Goal: Download file/media

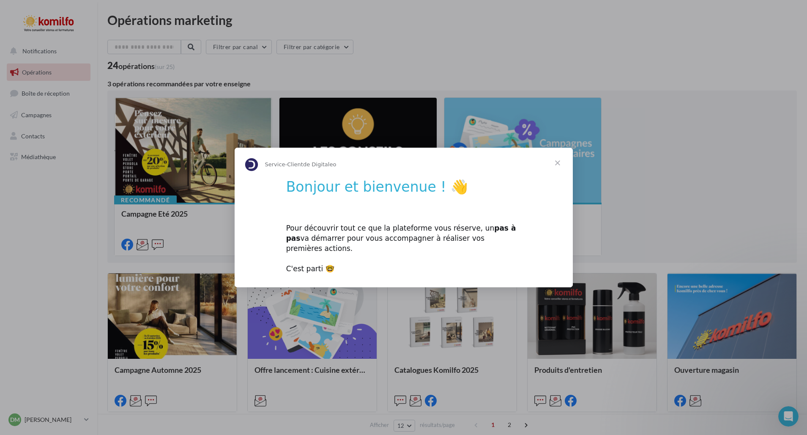
click at [559, 169] on span "Fermer" at bounding box center [557, 163] width 30 height 30
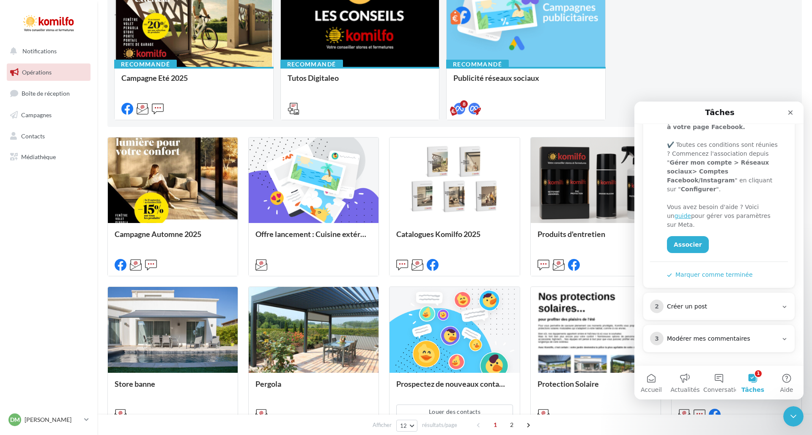
scroll to position [202, 0]
click at [792, 110] on icon "Fermer" at bounding box center [790, 112] width 7 height 7
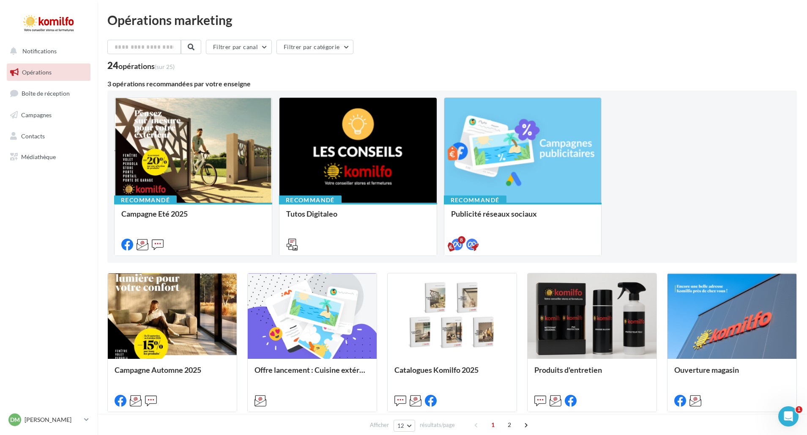
scroll to position [0, 0]
click at [44, 127] on link "Contacts" at bounding box center [48, 136] width 87 height 18
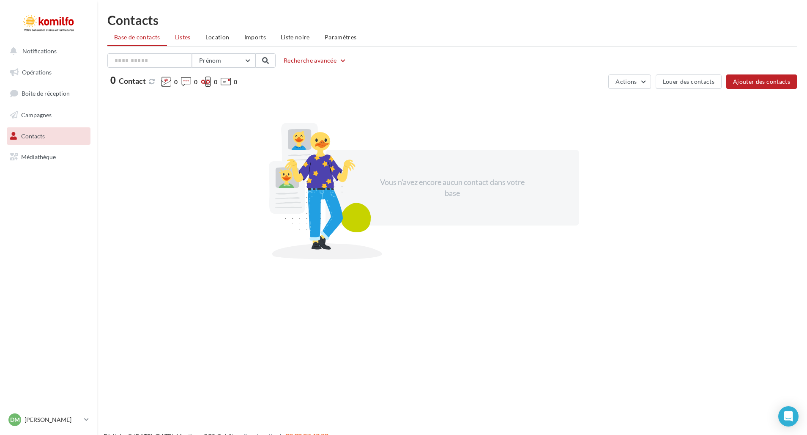
click at [181, 40] on li "Listes" at bounding box center [182, 37] width 29 height 15
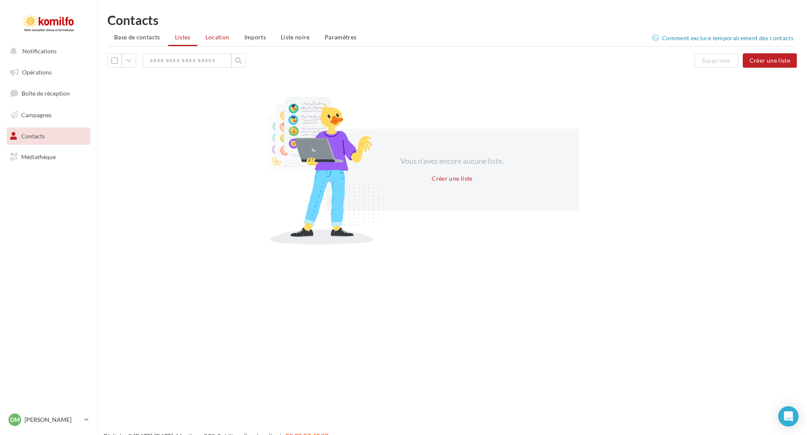
click at [219, 36] on span "Location" at bounding box center [217, 36] width 24 height 7
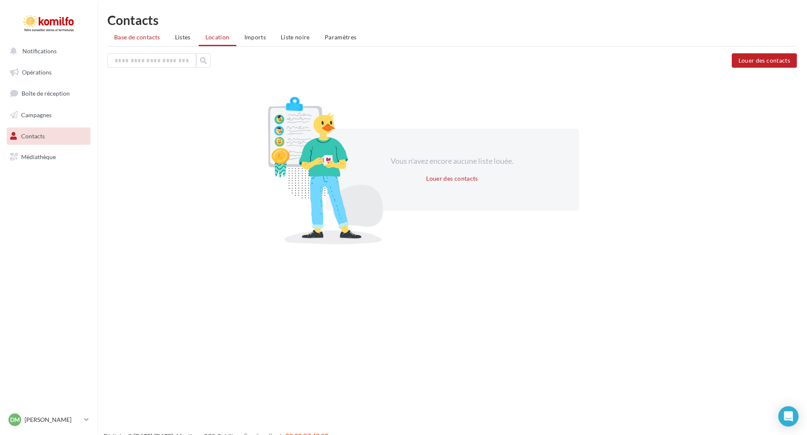
click at [130, 38] on span "Base de contacts" at bounding box center [137, 36] width 46 height 7
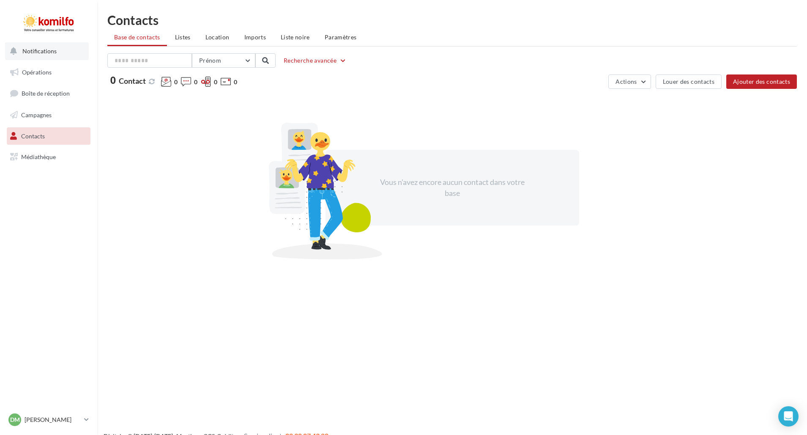
click at [54, 52] on span "Notifications" at bounding box center [39, 50] width 34 height 7
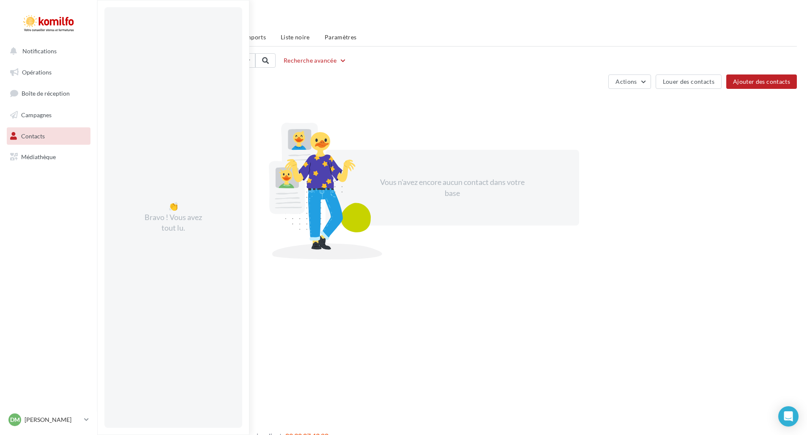
click at [51, 80] on ul "Opérations Boîte de réception Campagnes Contacts Mes cibles Médiathèque" at bounding box center [48, 114] width 90 height 109
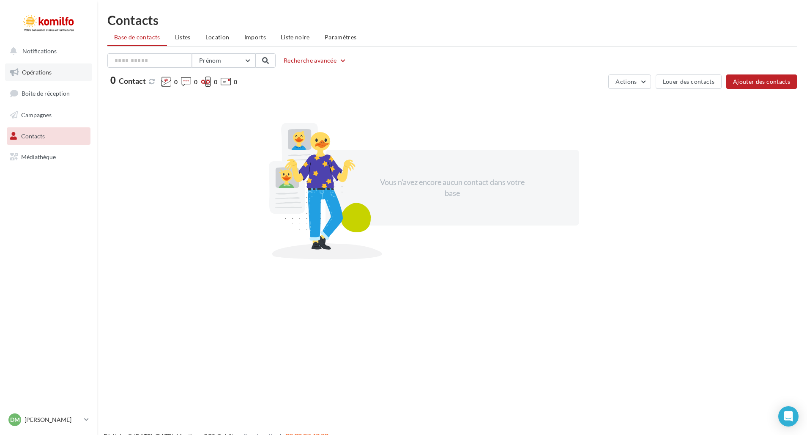
click at [39, 73] on span "Opérations" at bounding box center [37, 71] width 30 height 7
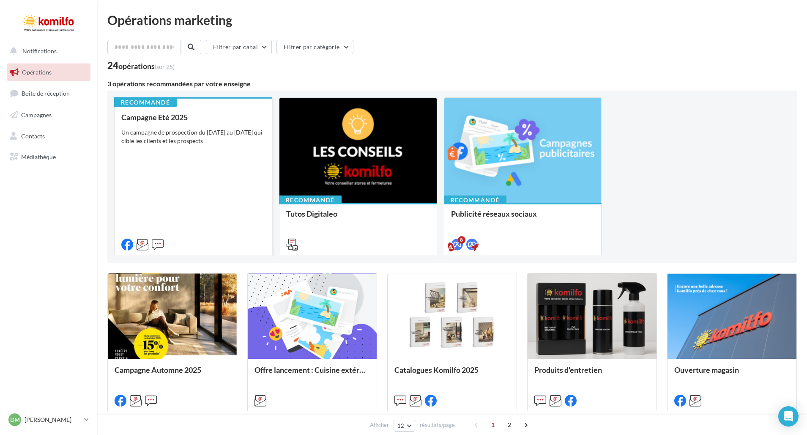
click at [170, 188] on div "Campagne Eté 2025 Un campagne de prospection du 12 au 28 mai 2025 qui cible les…" at bounding box center [193, 180] width 144 height 135
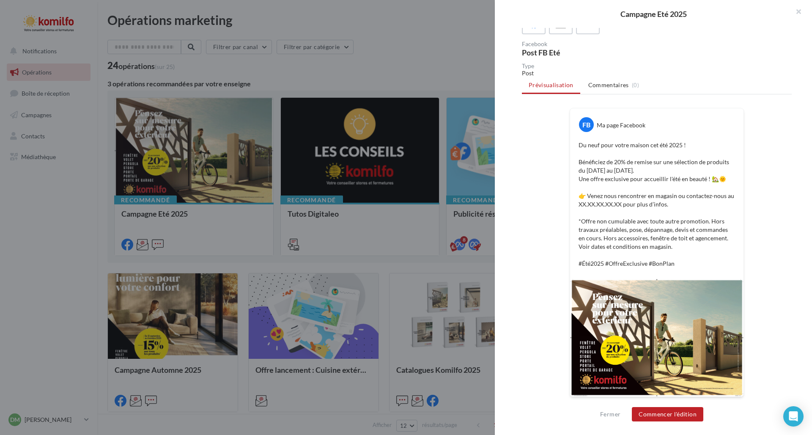
scroll to position [68, 0]
click at [654, 411] on button "Commencer l'édition" at bounding box center [667, 414] width 71 height 14
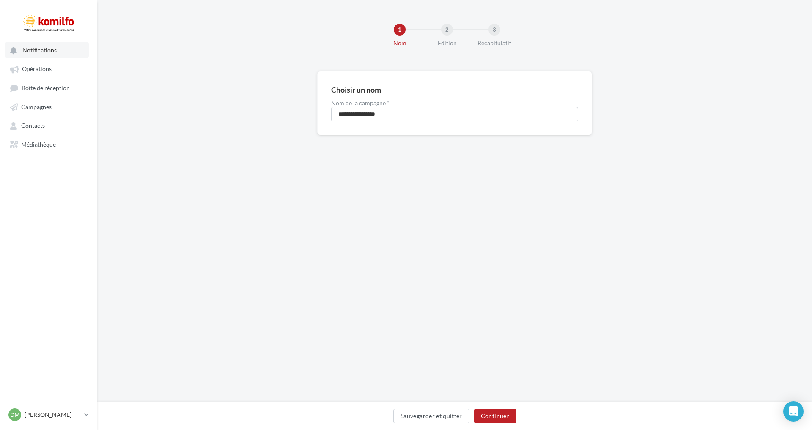
click at [38, 49] on span "Notifications" at bounding box center [39, 50] width 34 height 7
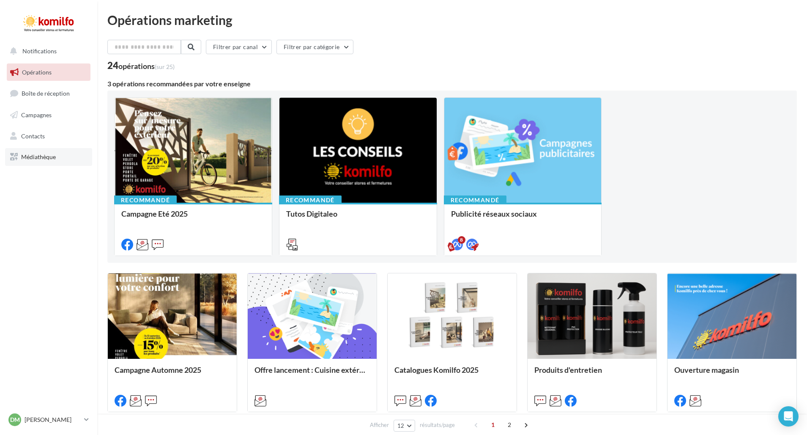
click at [45, 156] on span "Médiathèque" at bounding box center [38, 156] width 35 height 7
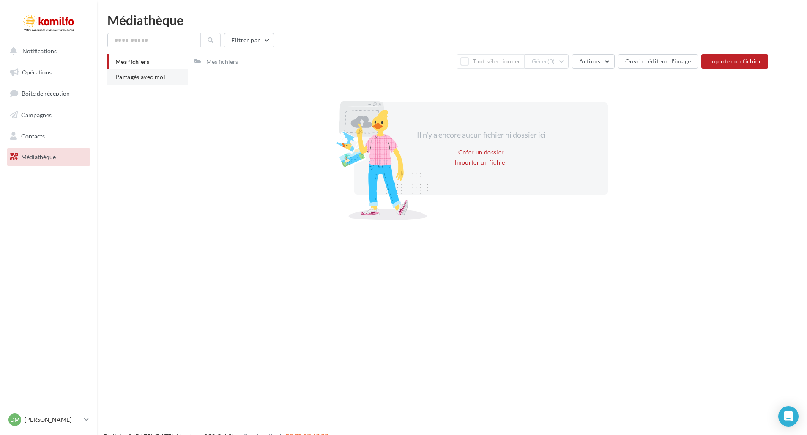
click at [129, 84] on li "Partagés avec moi" at bounding box center [147, 76] width 80 height 15
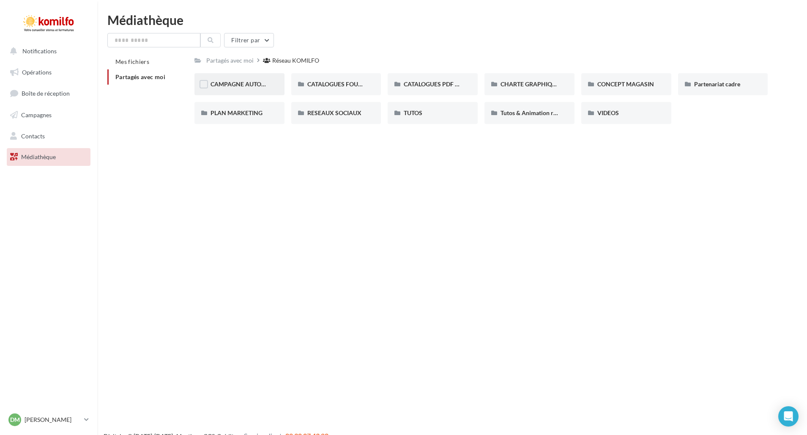
click at [264, 89] on div "CAMPAGNE AUTOMNE" at bounding box center [240, 84] width 90 height 22
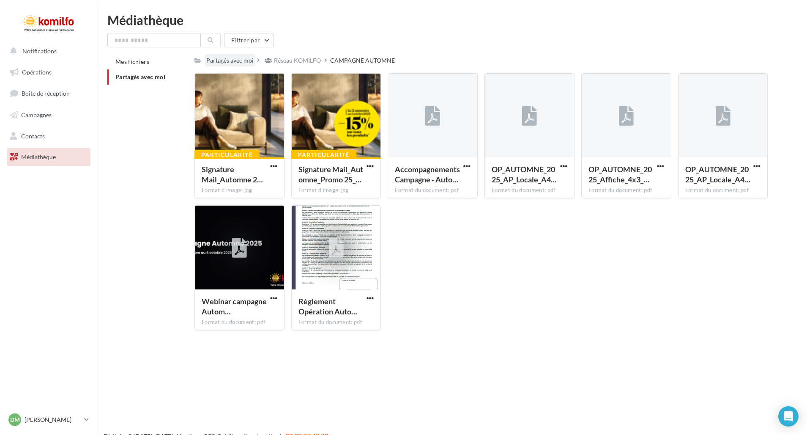
click at [241, 60] on div "Partagés avec moi" at bounding box center [229, 60] width 47 height 8
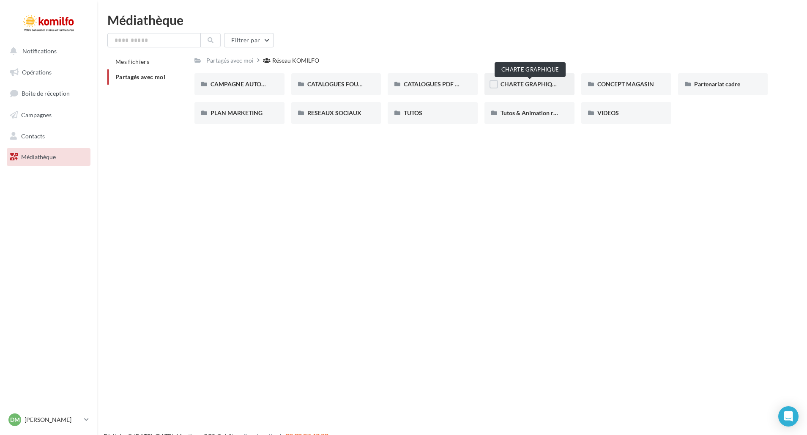
click at [534, 86] on span "CHARTE GRAPHIQUE" at bounding box center [530, 83] width 59 height 7
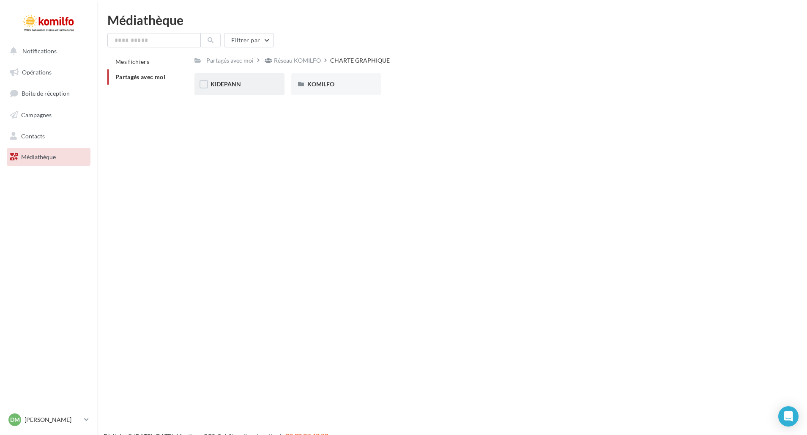
click at [249, 86] on div "KIDEPANN" at bounding box center [240, 84] width 58 height 8
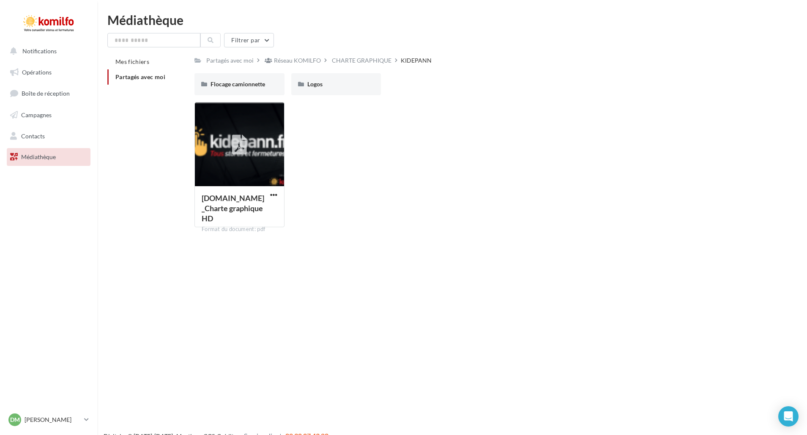
click at [146, 79] on span "Partagés avec moi" at bounding box center [140, 76] width 50 height 7
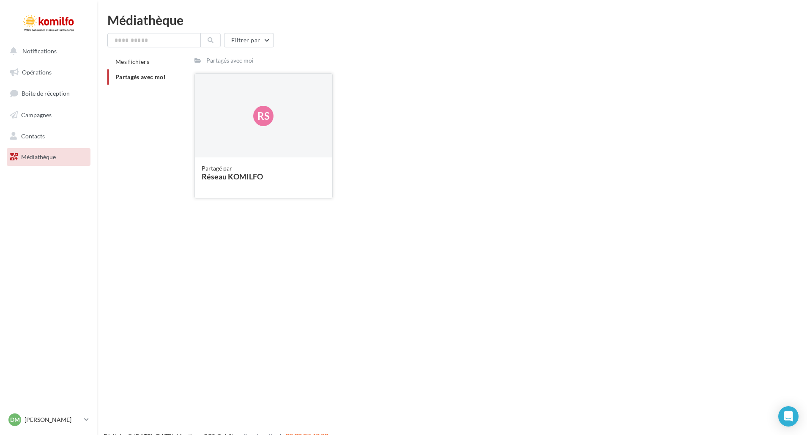
click at [260, 112] on span "Rs" at bounding box center [264, 116] width 12 height 14
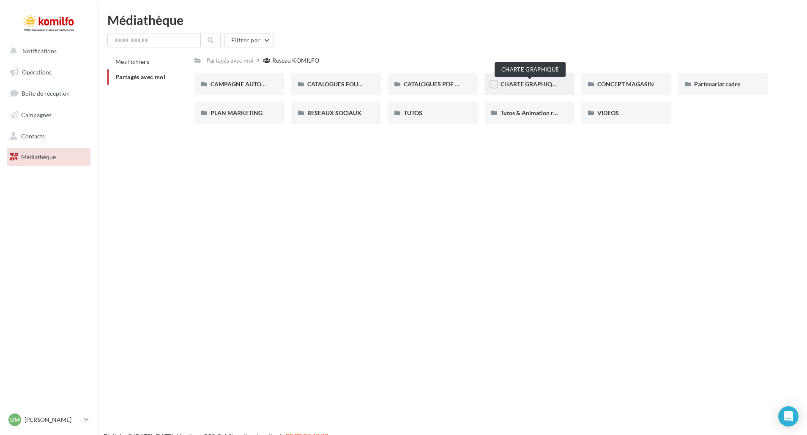
click at [533, 85] on span "CHARTE GRAPHIQUE" at bounding box center [530, 83] width 59 height 7
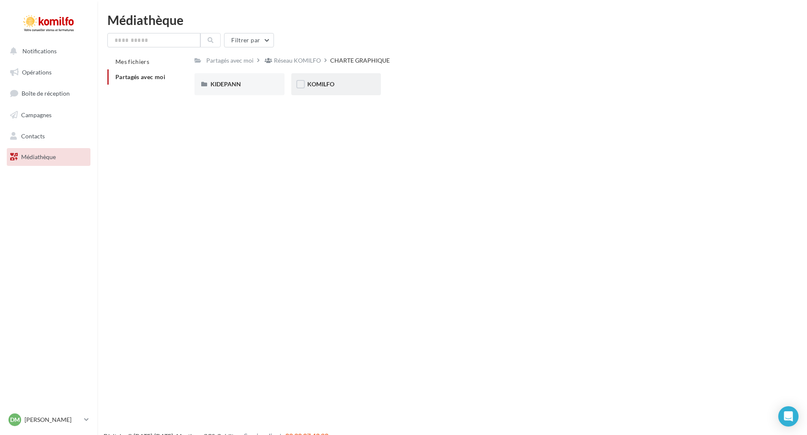
click at [351, 78] on div "KOMILFO" at bounding box center [336, 84] width 90 height 22
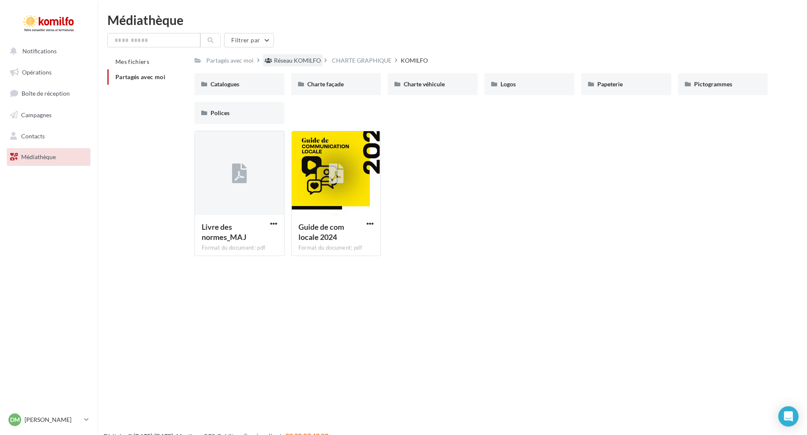
click at [300, 58] on div "Réseau KOMILFO" at bounding box center [297, 60] width 47 height 8
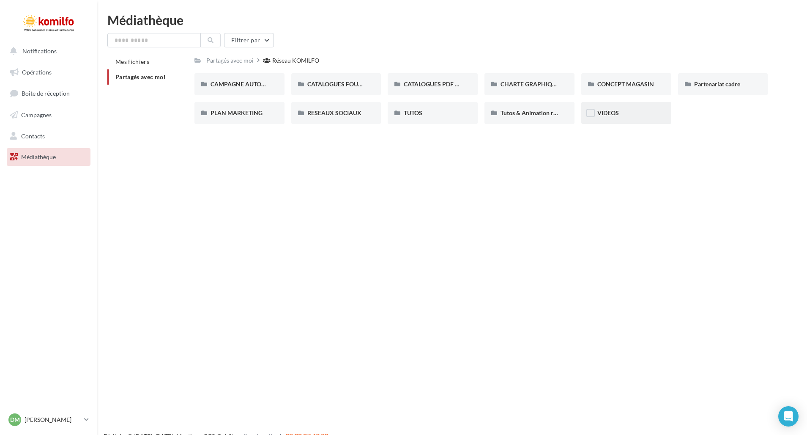
click at [627, 117] on div "VIDEOS" at bounding box center [626, 113] width 58 height 8
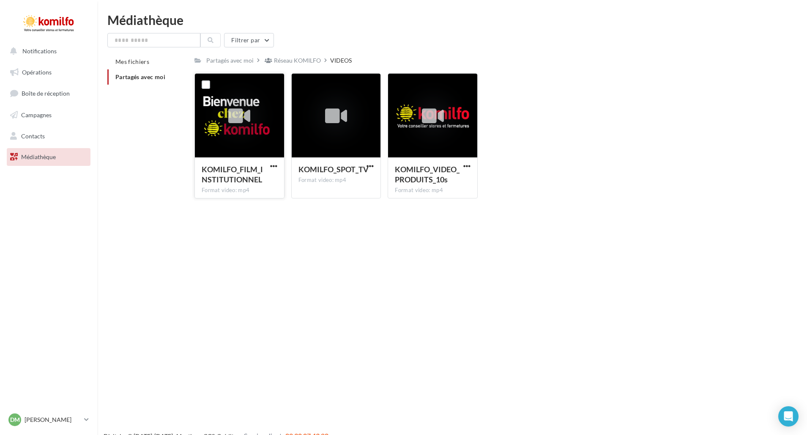
click at [247, 116] on icon at bounding box center [239, 116] width 22 height 19
click at [254, 96] on div at bounding box center [239, 116] width 89 height 85
click at [232, 119] on icon at bounding box center [239, 116] width 22 height 19
click at [327, 131] on div at bounding box center [336, 116] width 89 height 85
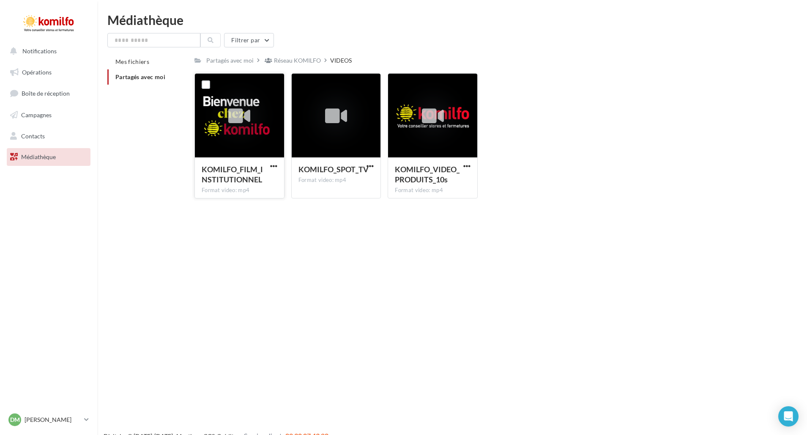
click at [277, 167] on button "button" at bounding box center [273, 166] width 11 height 8
click at [252, 180] on button "Télécharger" at bounding box center [237, 183] width 85 height 22
click at [426, 116] on icon at bounding box center [433, 116] width 22 height 19
click at [301, 66] on div "Réseau KOMILFO" at bounding box center [293, 60] width 60 height 12
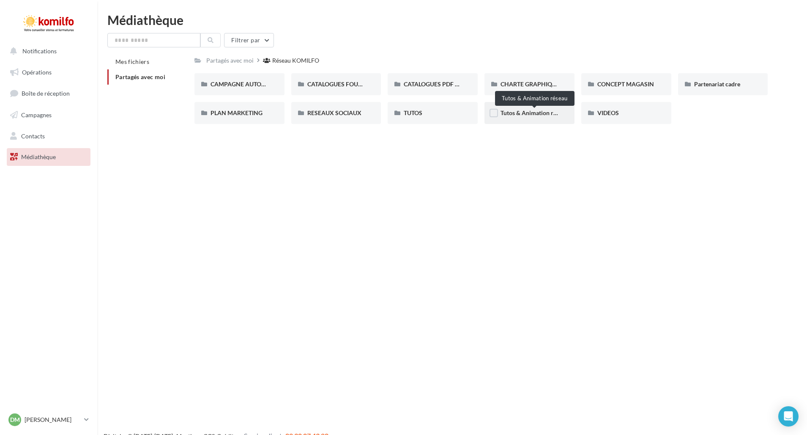
click at [529, 114] on span "Tutos & Animation réseau" at bounding box center [535, 112] width 68 height 7
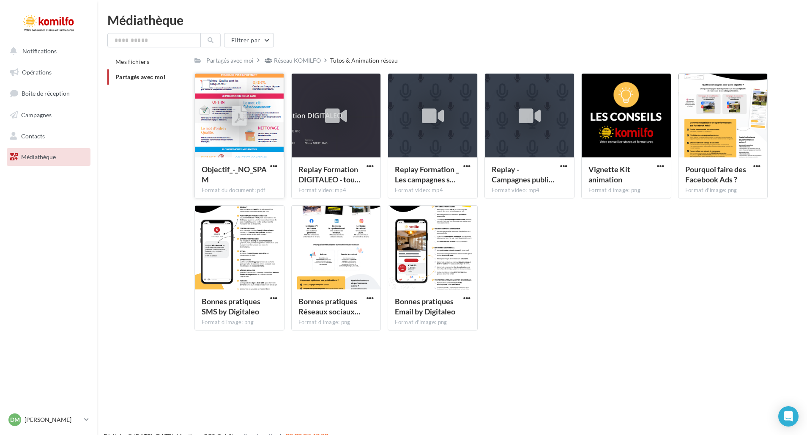
click at [258, 129] on div at bounding box center [239, 116] width 89 height 85
click at [300, 64] on div "Réseau KOMILFO" at bounding box center [297, 60] width 47 height 8
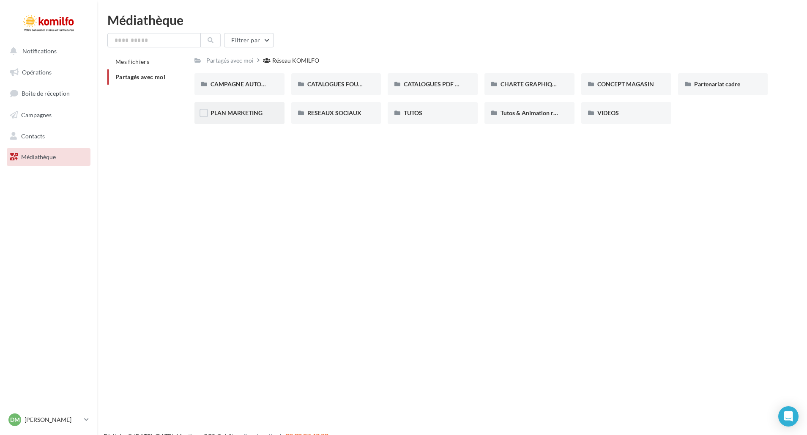
click at [247, 116] on span "PLAN MARKETING" at bounding box center [237, 112] width 52 height 7
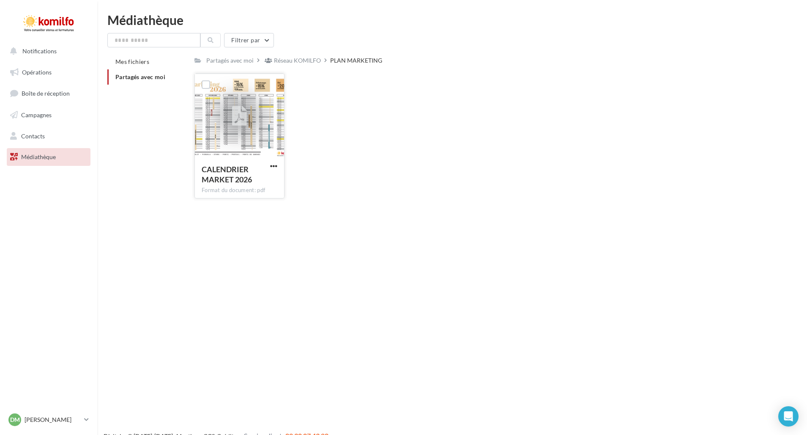
click at [248, 111] on div at bounding box center [240, 116] width 32 height 32
click at [277, 165] on span "button" at bounding box center [273, 165] width 7 height 7
click at [242, 183] on button "Télécharger" at bounding box center [237, 183] width 85 height 22
click at [294, 60] on div "Réseau KOMILFO" at bounding box center [297, 60] width 47 height 8
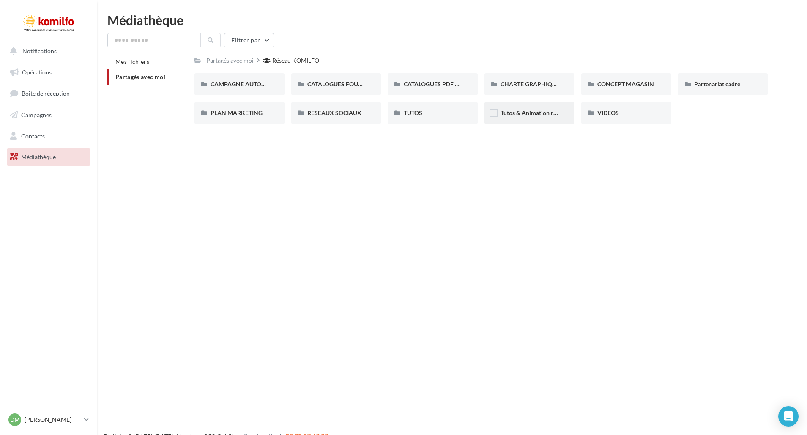
click at [534, 107] on div "Tutos & Animation réseau" at bounding box center [530, 113] width 90 height 22
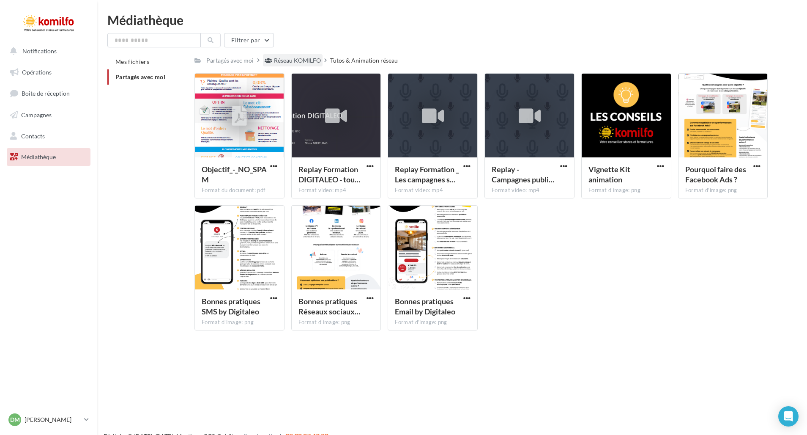
click at [296, 60] on div "Réseau KOMILFO" at bounding box center [297, 60] width 47 height 8
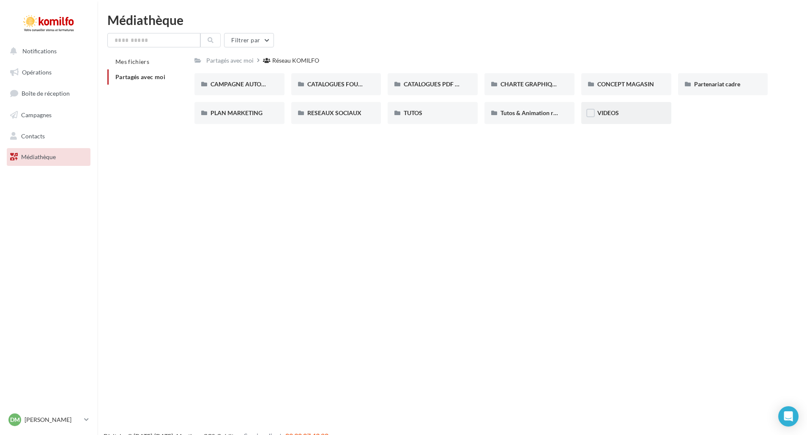
click at [625, 121] on div "VIDEOS" at bounding box center [626, 113] width 90 height 22
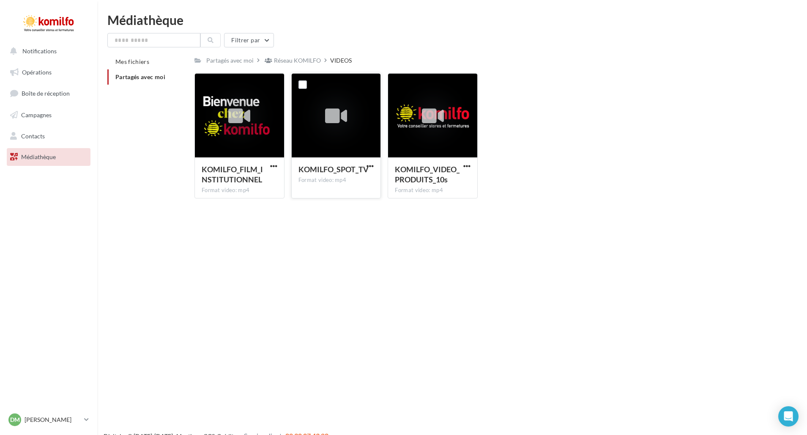
click at [343, 129] on div at bounding box center [336, 116] width 22 height 28
click at [371, 164] on span "button" at bounding box center [370, 165] width 7 height 7
click at [353, 184] on button "Télécharger" at bounding box center [333, 183] width 85 height 22
click at [520, 116] on div "KOMILFO_FILM_INSTITUTIONNEL Format video: mp4 KOMILFO_FILM_INSTITUTIONNEL KOMIL…" at bounding box center [485, 139] width 581 height 132
click at [436, 175] on span "KOMILFO_VIDEO_PRODUITS_10s" at bounding box center [427, 173] width 65 height 19
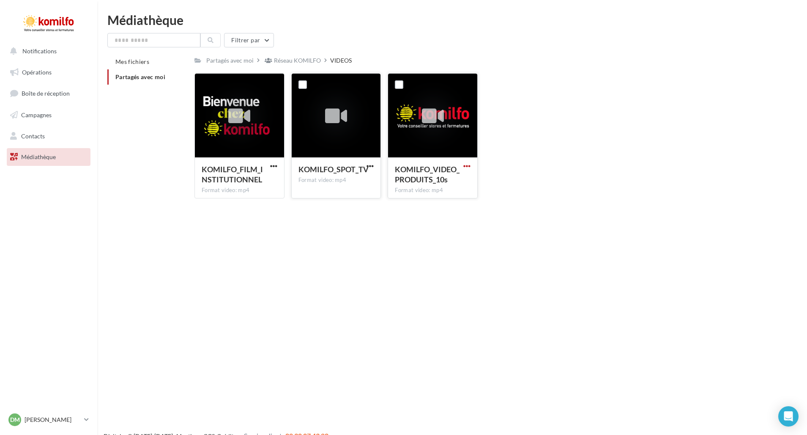
click at [468, 167] on span "button" at bounding box center [466, 165] width 7 height 7
click at [427, 183] on button "Télécharger" at bounding box center [430, 183] width 85 height 22
click at [299, 62] on div "Réseau KOMILFO" at bounding box center [297, 60] width 47 height 8
click at [299, 62] on div "Partagés avec moi Réseau KOMILFO VIDEOS" at bounding box center [482, 60] width 574 height 12
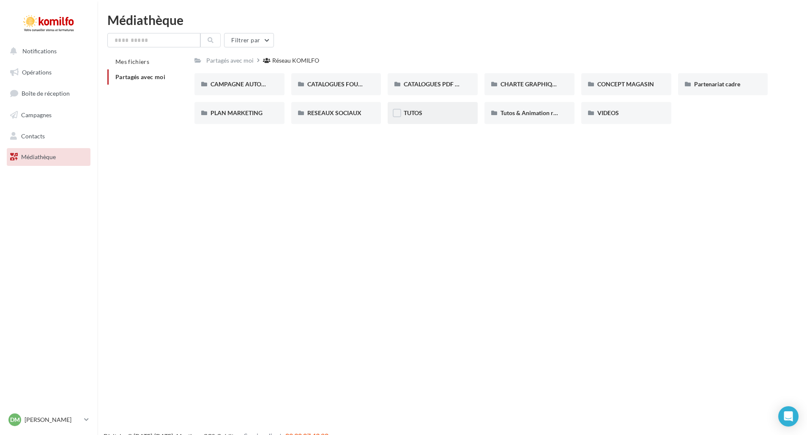
click at [423, 122] on div "TUTOS" at bounding box center [433, 113] width 90 height 22
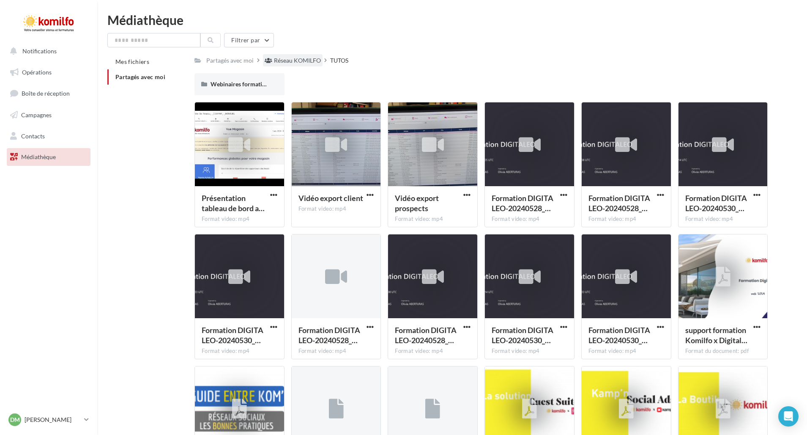
click at [312, 62] on div "Réseau KOMILFO" at bounding box center [297, 60] width 47 height 8
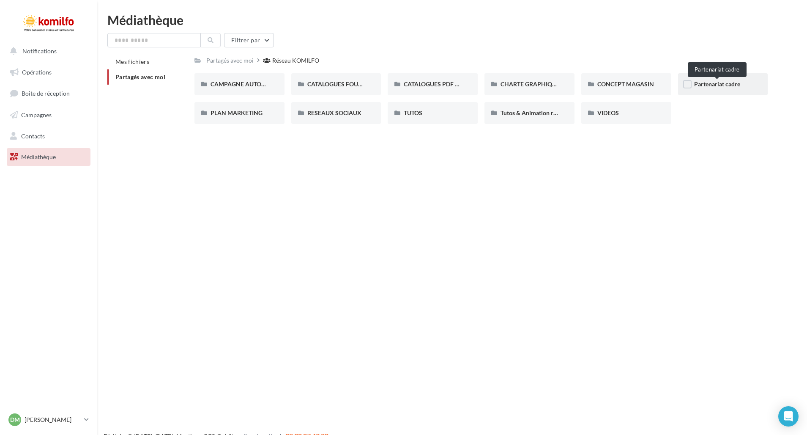
click at [714, 84] on span "Partenariat cadre" at bounding box center [717, 83] width 46 height 7
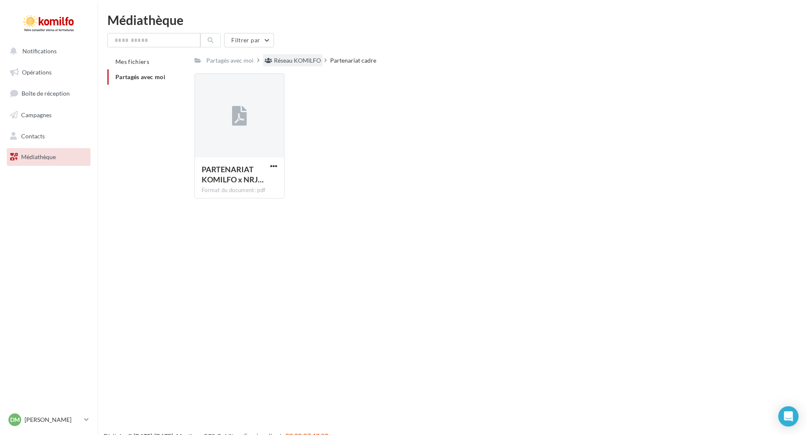
click at [289, 64] on div "Réseau KOMILFO" at bounding box center [297, 60] width 47 height 8
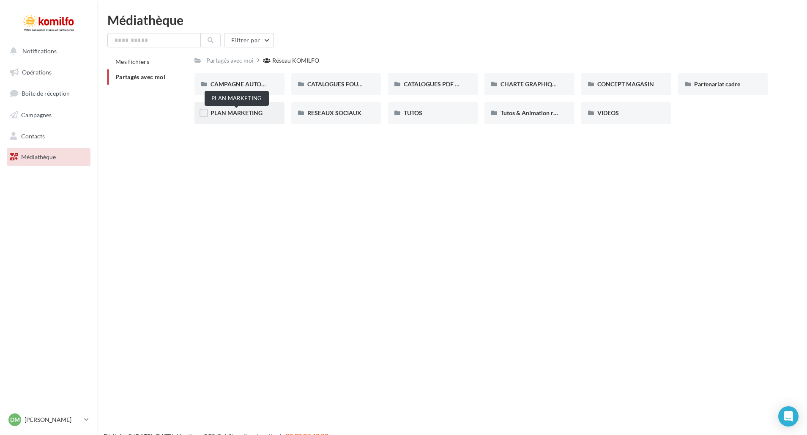
click at [242, 114] on span "PLAN MARKETING" at bounding box center [237, 112] width 52 height 7
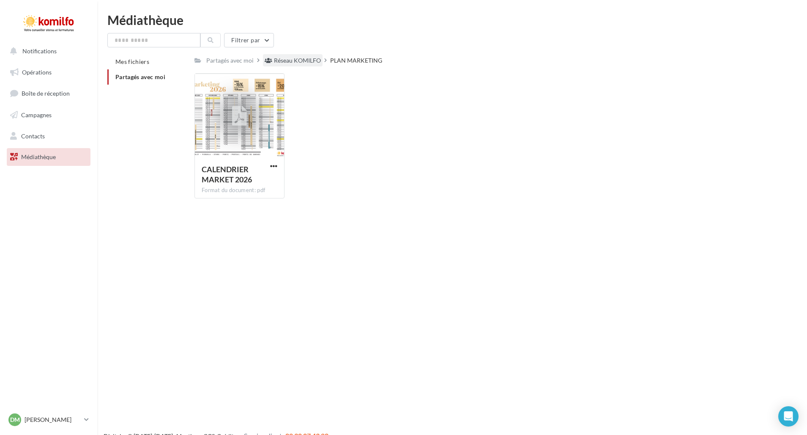
click at [303, 59] on div "Réseau KOMILFO" at bounding box center [297, 60] width 47 height 8
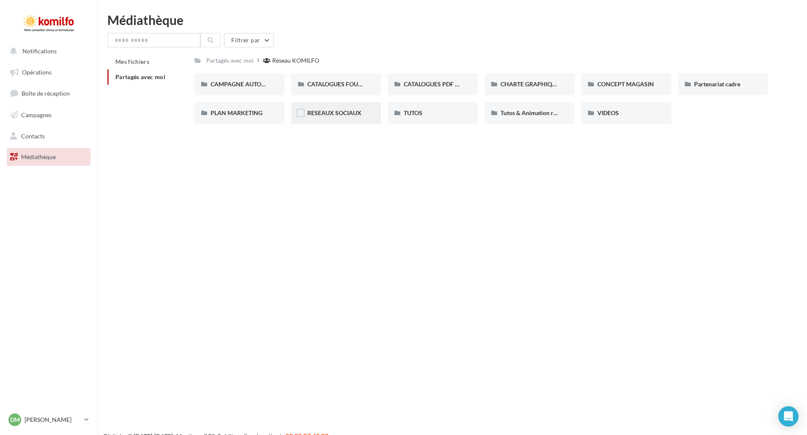
click at [359, 117] on div "RESEAUX SOCIAUX" at bounding box center [336, 113] width 58 height 8
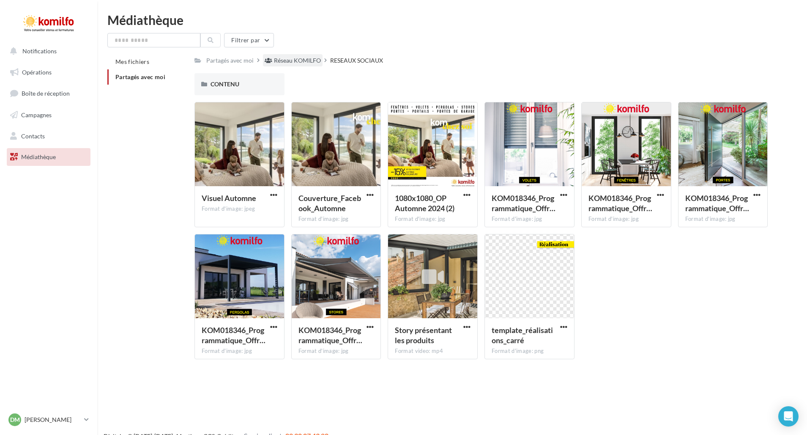
click at [293, 63] on div "Réseau KOMILFO" at bounding box center [297, 60] width 47 height 8
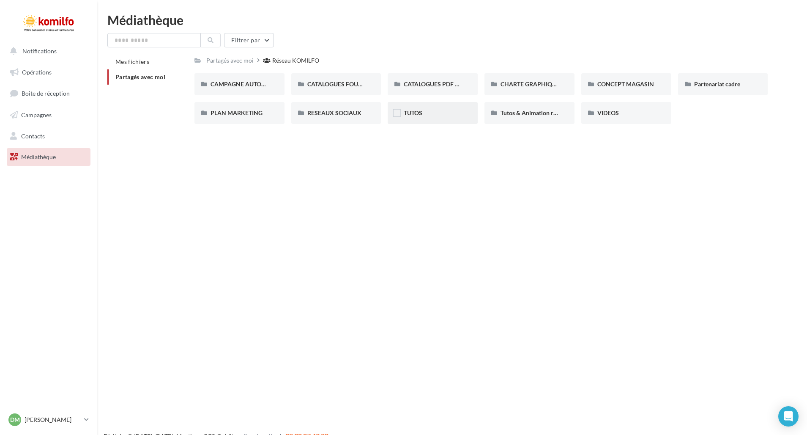
click at [460, 115] on div "TUTOS" at bounding box center [433, 113] width 58 height 8
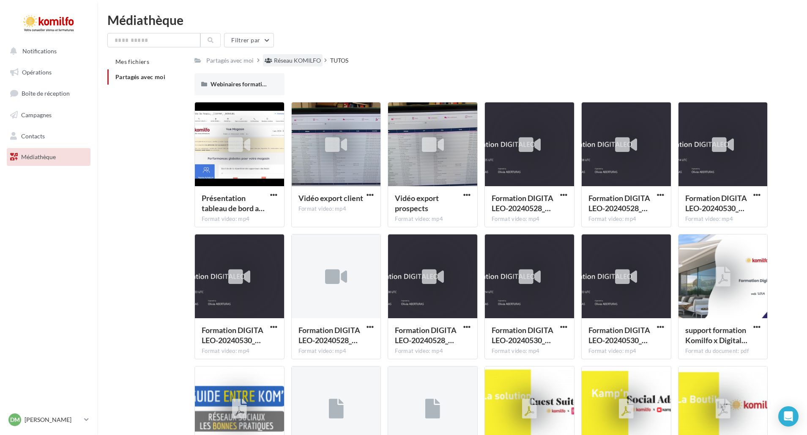
click at [296, 60] on div "Réseau KOMILFO" at bounding box center [297, 60] width 47 height 8
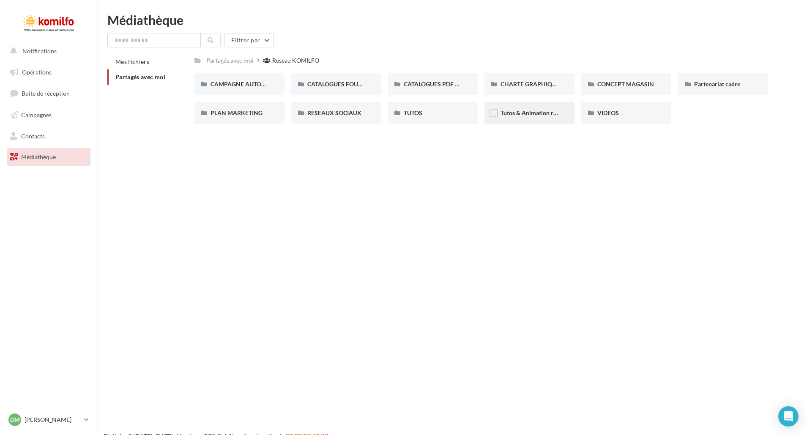
click at [546, 115] on span "Tutos & Animation réseau" at bounding box center [535, 112] width 68 height 7
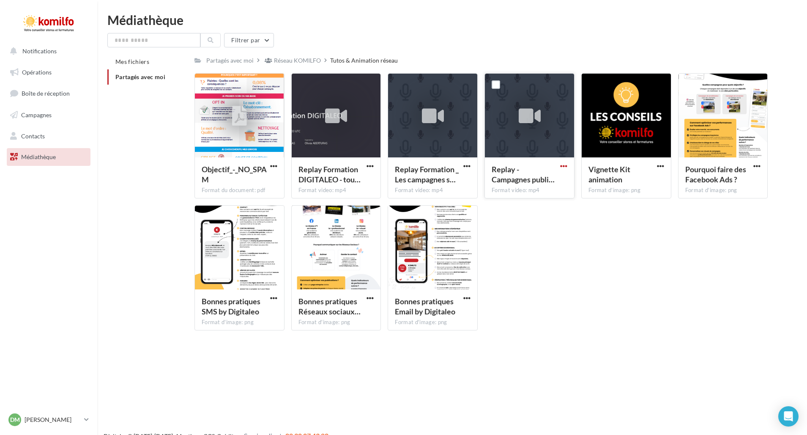
click at [565, 167] on span "button" at bounding box center [563, 165] width 7 height 7
click at [543, 180] on button "Télécharger" at bounding box center [527, 183] width 85 height 22
click at [274, 299] on span "button" at bounding box center [273, 297] width 7 height 7
click at [256, 317] on button "Télécharger" at bounding box center [237, 315] width 85 height 22
click at [370, 300] on span "button" at bounding box center [370, 297] width 7 height 7
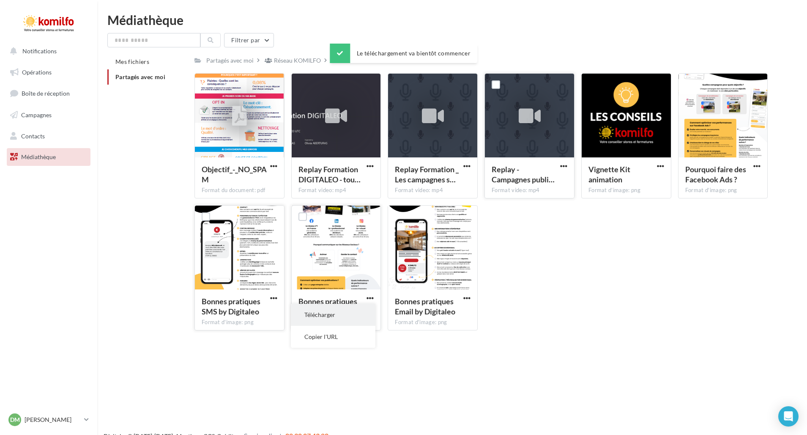
click at [342, 312] on button "Télécharger" at bounding box center [333, 315] width 85 height 22
click at [467, 300] on span "button" at bounding box center [466, 297] width 7 height 7
click at [426, 314] on button "Télécharger" at bounding box center [430, 315] width 85 height 22
click at [760, 167] on span "button" at bounding box center [756, 165] width 7 height 7
click at [715, 188] on button "Télécharger" at bounding box center [720, 183] width 85 height 22
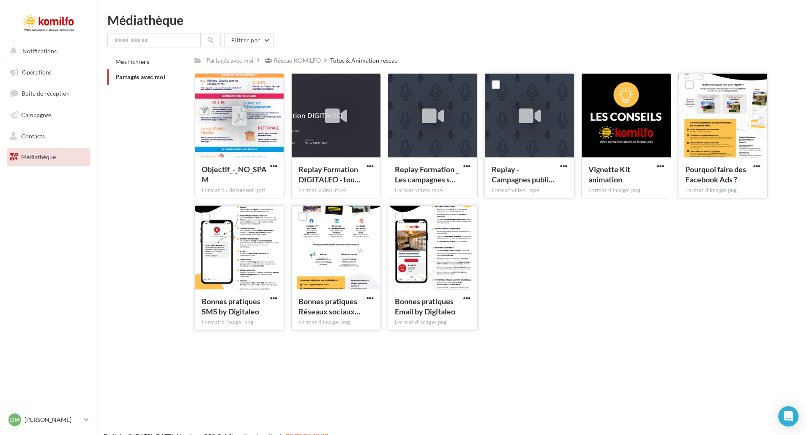
click at [454, 41] on div "Filtrer par" at bounding box center [452, 40] width 690 height 14
click at [299, 65] on div "Réseau KOMILFO" at bounding box center [293, 60] width 60 height 12
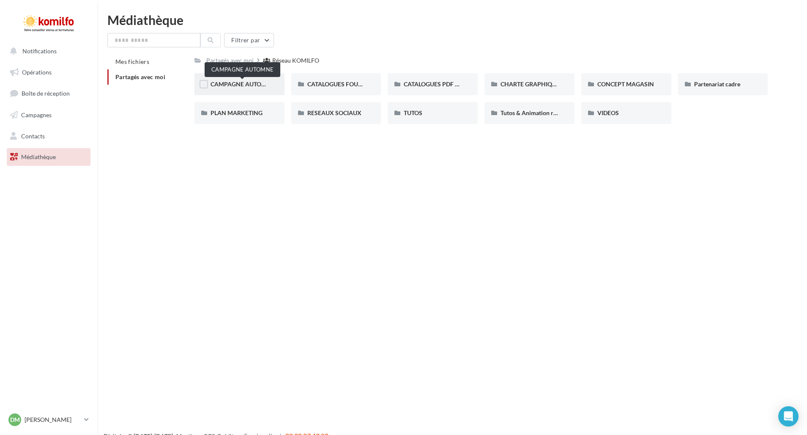
click at [241, 86] on span "CAMPAGNE AUTOMNE" at bounding box center [243, 83] width 64 height 7
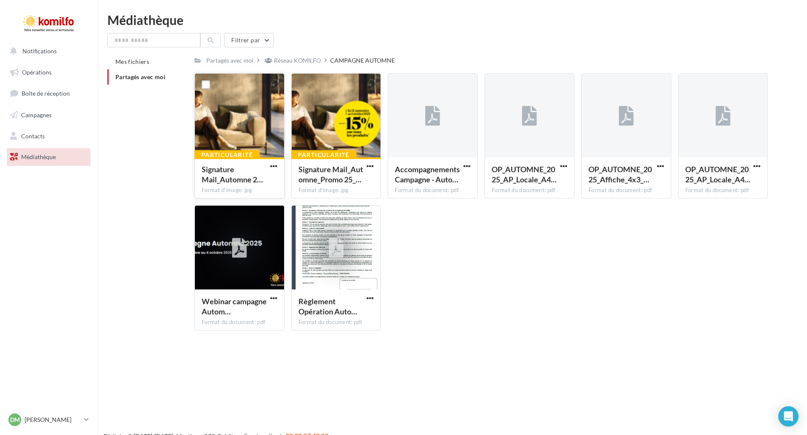
click at [236, 126] on div at bounding box center [239, 116] width 89 height 85
click at [310, 64] on div "Réseau KOMILFO" at bounding box center [297, 60] width 47 height 8
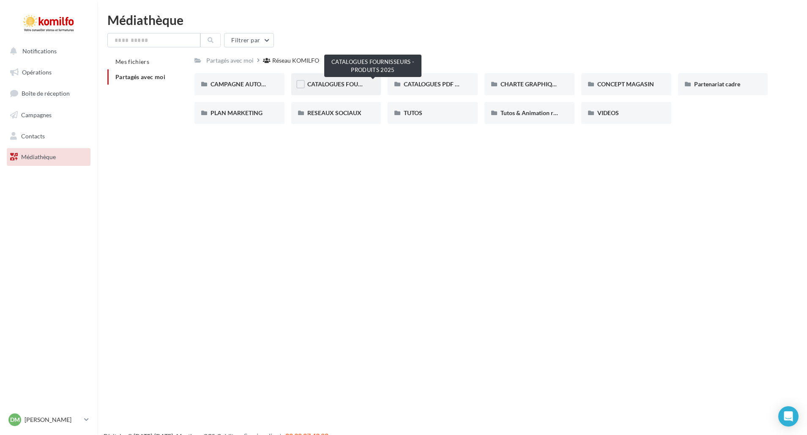
click at [344, 89] on div "CATALOGUES FOURNISSEURS - PRODUITS 2025" at bounding box center [336, 84] width 90 height 22
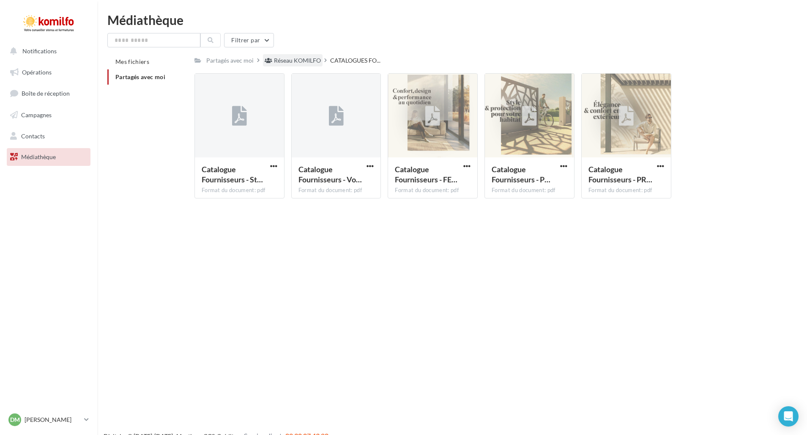
click at [291, 59] on div "Réseau KOMILFO" at bounding box center [297, 60] width 47 height 8
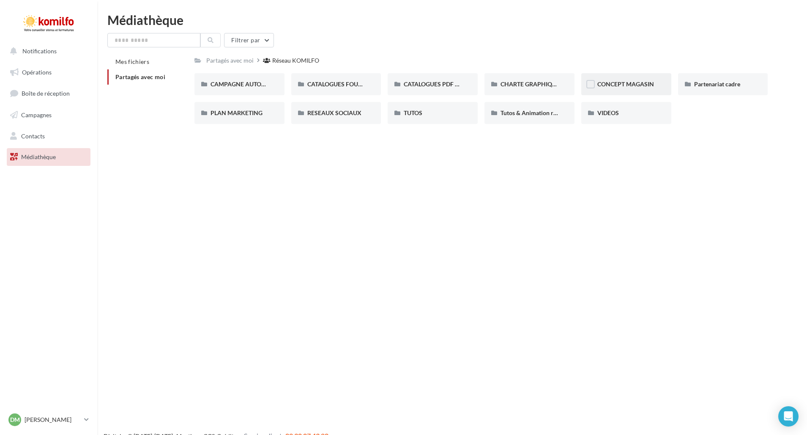
click at [622, 90] on div "CONCEPT MAGASIN" at bounding box center [626, 84] width 90 height 22
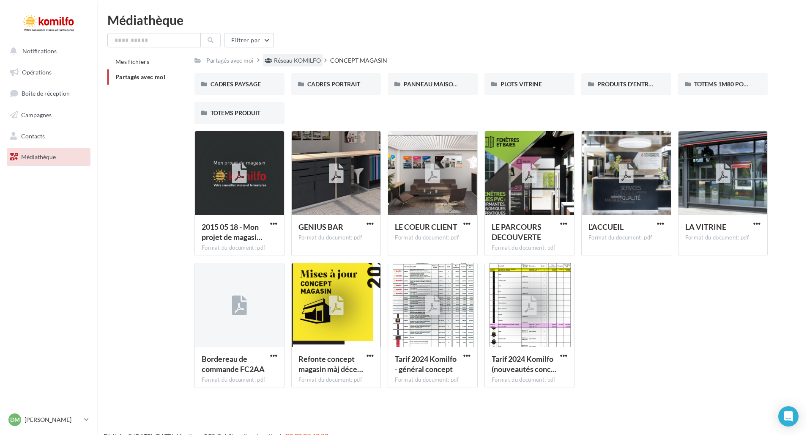
click at [299, 56] on div "Réseau KOMILFO" at bounding box center [297, 60] width 47 height 8
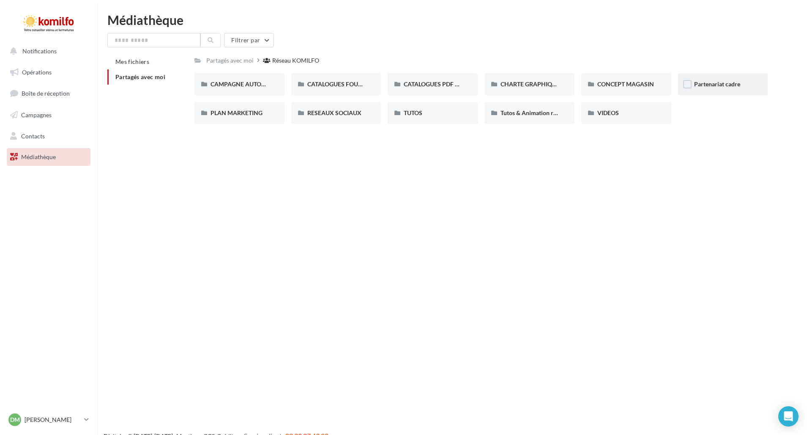
click at [722, 90] on div "Partenariat cadre" at bounding box center [723, 84] width 90 height 22
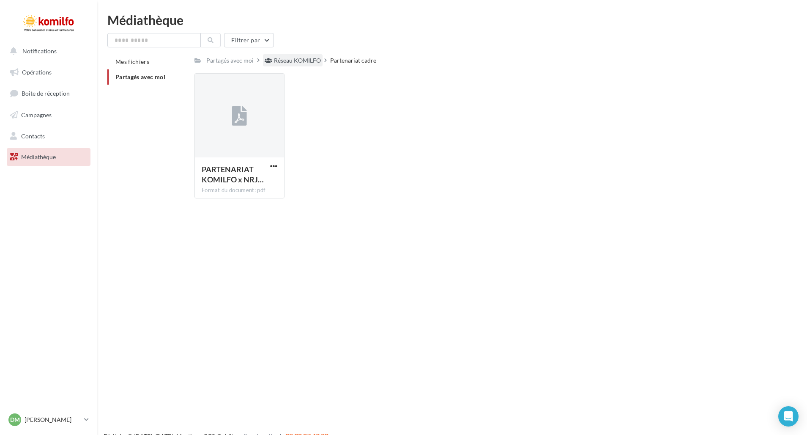
click at [283, 60] on div "Réseau KOMILFO" at bounding box center [297, 60] width 47 height 8
